Goal: Task Accomplishment & Management: Manage account settings

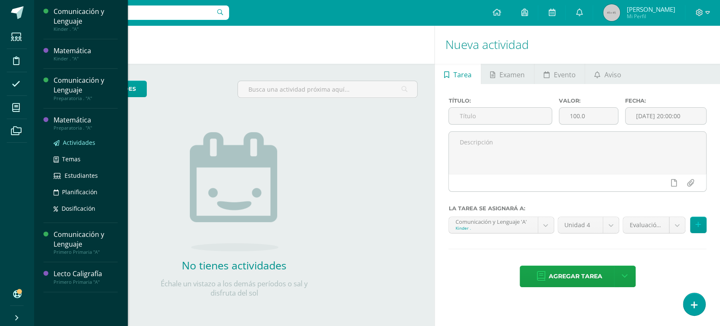
click at [78, 138] on span "Actividades" at bounding box center [79, 142] width 32 height 8
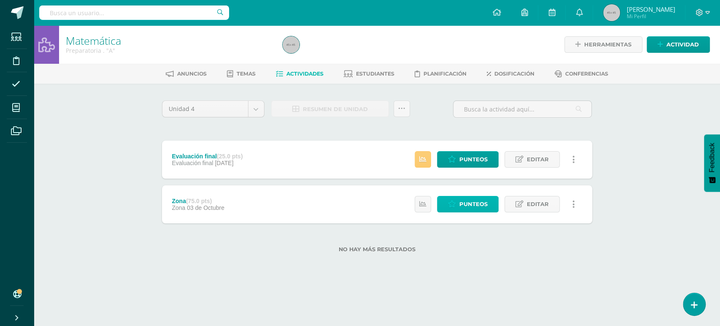
click at [461, 205] on span "Punteos" at bounding box center [474, 204] width 28 height 16
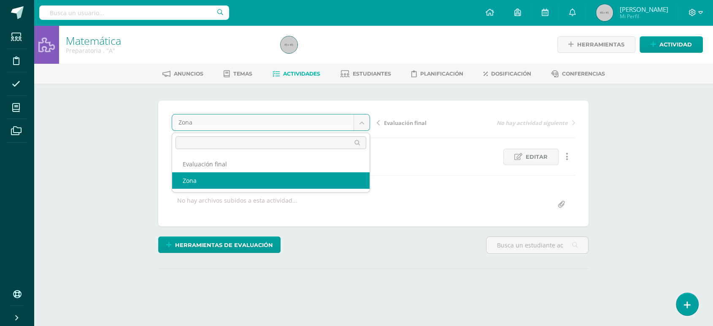
click at [363, 125] on body "Estudiantes Disciplina Asistencia Mis cursos Archivos Soporte Ayuda Reportar un…" at bounding box center [356, 167] width 713 height 334
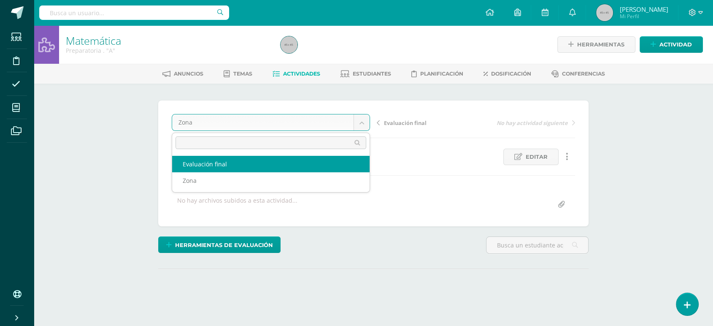
select select "/dashboard/teacher/grade-activity/5924/"
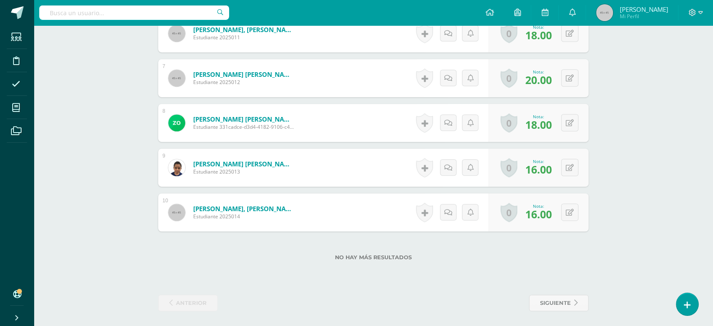
scroll to position [503, 0]
click at [539, 168] on span "16.00" at bounding box center [538, 169] width 27 height 14
click at [566, 171] on div "0 Logros Logros obtenidos Aún no hay logros agregados Nota: 16.00" at bounding box center [544, 167] width 103 height 39
click at [571, 167] on button at bounding box center [576, 167] width 18 height 18
click at [517, 168] on input "16.00" at bounding box center [518, 169] width 34 height 17
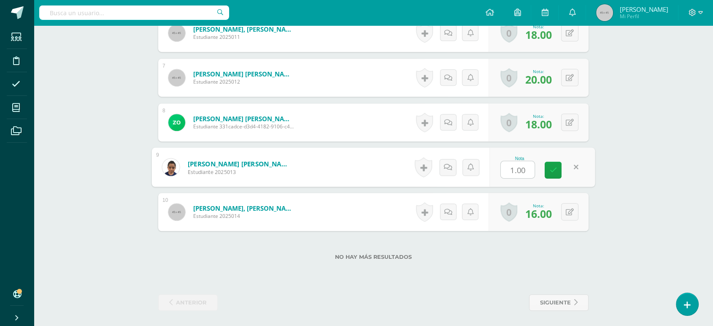
type input "17.00"
click at [555, 169] on icon at bounding box center [554, 169] width 8 height 7
